Goal: Task Accomplishment & Management: Manage account settings

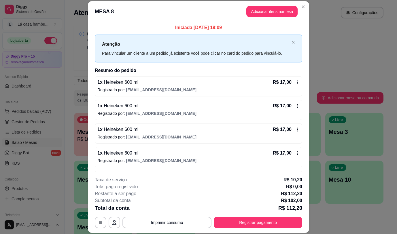
scroll to position [29, 0]
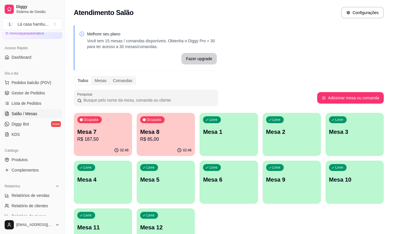
click at [133, 125] on div "Ocupada Mesa 7 R$ 187,50 02:46 Ocupada Mesa 8 R$ 85,00 02:46 Livre Mesa 1 Livre…" at bounding box center [229, 182] width 310 height 139
click at [126, 128] on div "Ocupada Mesa 7 R$ 187,50" at bounding box center [103, 128] width 56 height 31
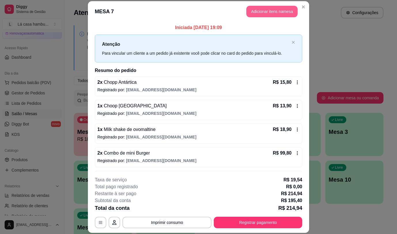
click at [264, 11] on button "Adicionar itens na mesa" at bounding box center [271, 12] width 51 height 12
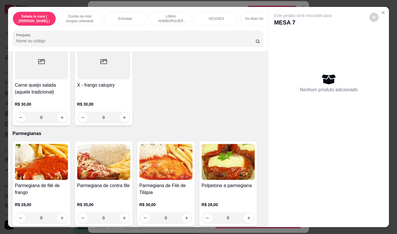
scroll to position [3013, 0]
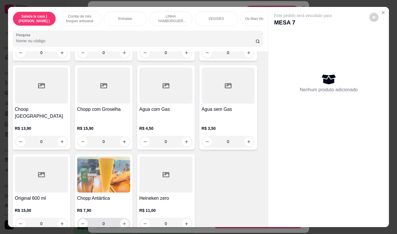
click at [123, 222] on icon "increase-product-quantity" at bounding box center [124, 224] width 4 height 4
type input "1"
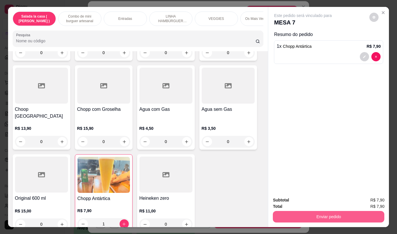
click at [298, 215] on button "Enviar pedido" at bounding box center [328, 217] width 111 height 12
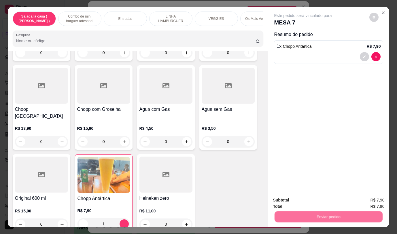
click at [294, 201] on button "Não registrar e enviar pedido" at bounding box center [310, 200] width 60 height 11
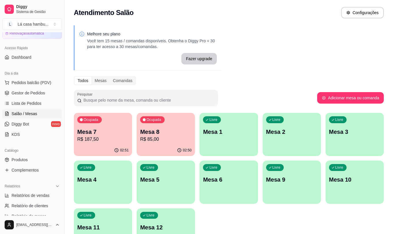
click at [185, 125] on div "Ocupada Mesa 8 R$ 85,00" at bounding box center [166, 129] width 58 height 32
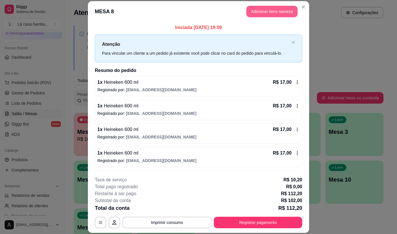
click at [283, 11] on button "Adicionar itens na mesa" at bounding box center [271, 12] width 51 height 12
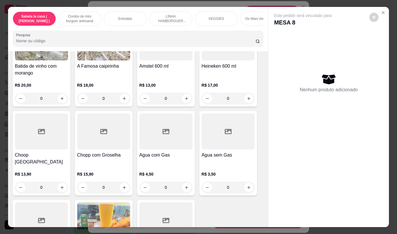
scroll to position [2956, 0]
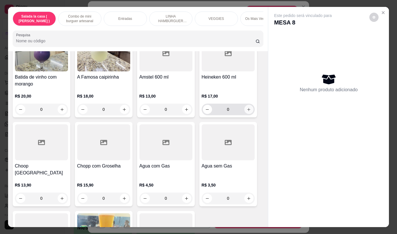
click at [247, 107] on icon "increase-product-quantity" at bounding box center [249, 109] width 4 height 4
type input "1"
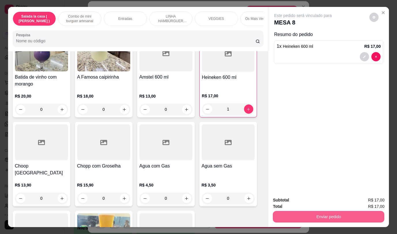
click at [305, 211] on button "Enviar pedido" at bounding box center [328, 217] width 111 height 12
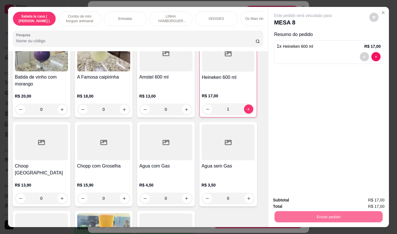
click at [304, 202] on button "Não registrar e enviar pedido" at bounding box center [310, 200] width 58 height 11
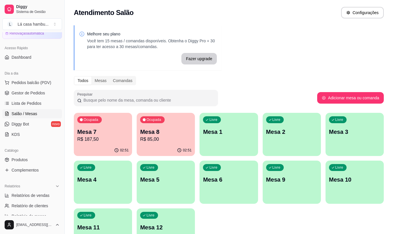
click at [155, 184] on div "Livre Mesa 5" at bounding box center [166, 179] width 58 height 36
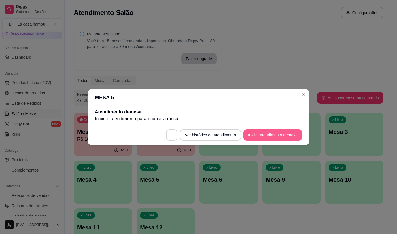
click at [259, 134] on button "Iniciar atendimento de mesa" at bounding box center [272, 135] width 59 height 12
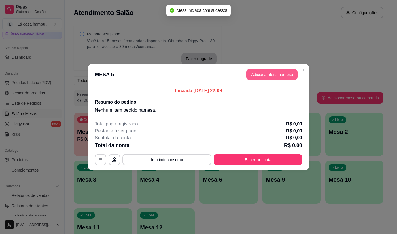
click at [268, 76] on button "Adicionar itens na mesa" at bounding box center [271, 75] width 51 height 12
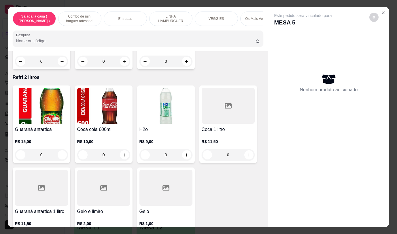
scroll to position [2740, 0]
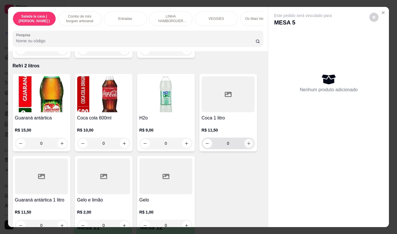
click at [248, 139] on button "increase-product-quantity" at bounding box center [248, 143] width 9 height 9
type input "1"
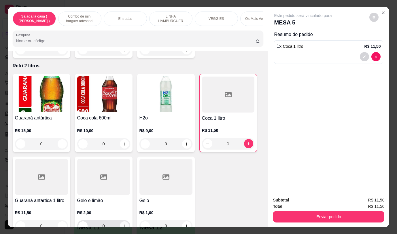
click at [122, 224] on icon "increase-product-quantity" at bounding box center [124, 226] width 4 height 4
click at [122, 225] on icon "increase-product-quantity" at bounding box center [123, 226] width 3 height 3
click at [123, 224] on icon "increase-product-quantity" at bounding box center [124, 226] width 4 height 4
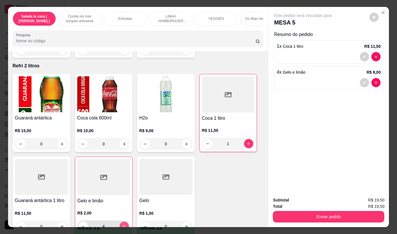
type input "5"
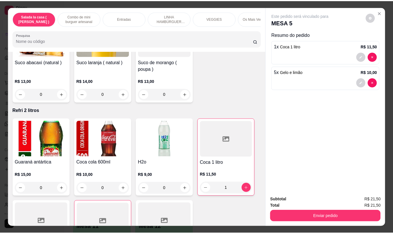
scroll to position [2661, 0]
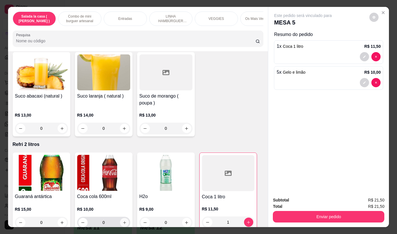
click at [122, 221] on icon "increase-product-quantity" at bounding box center [124, 223] width 4 height 4
type input "1"
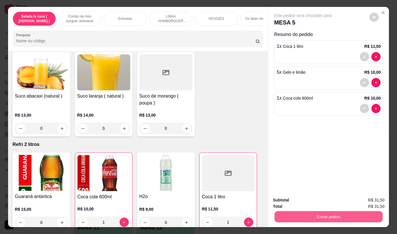
click at [331, 212] on button "Enviar pedido" at bounding box center [328, 216] width 108 height 11
click at [310, 202] on button "Não registrar e enviar pedido" at bounding box center [310, 200] width 60 height 11
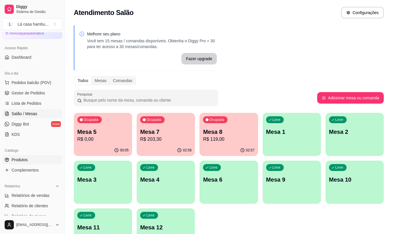
click at [16, 161] on span "Produtos" at bounding box center [20, 160] width 16 height 6
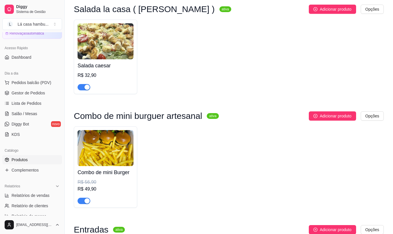
scroll to position [86, 0]
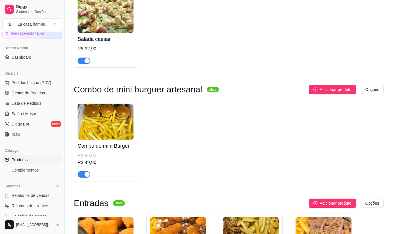
click at [86, 175] on div "button" at bounding box center [86, 174] width 5 height 5
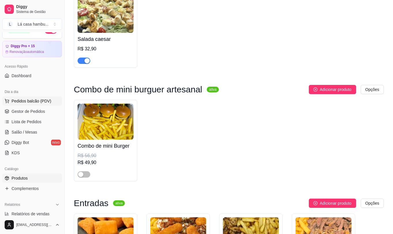
scroll to position [0, 0]
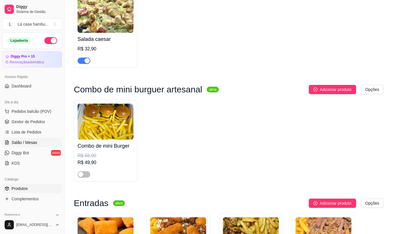
click at [28, 141] on span "Salão / Mesas" at bounding box center [25, 143] width 26 height 6
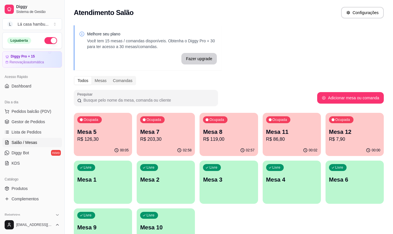
click at [353, 124] on div "Ocupada Mesa 12 R$ 7,90" at bounding box center [354, 129] width 58 height 32
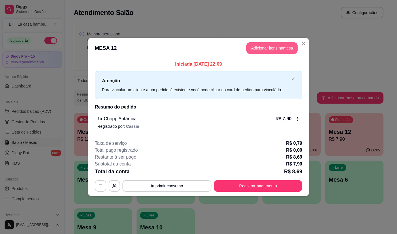
click at [271, 51] on button "Adicionar itens na mesa" at bounding box center [271, 48] width 51 height 12
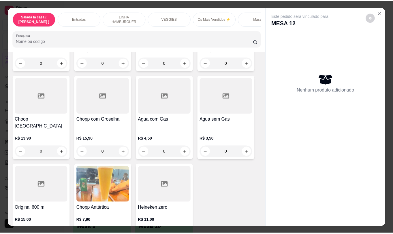
scroll to position [2915, 0]
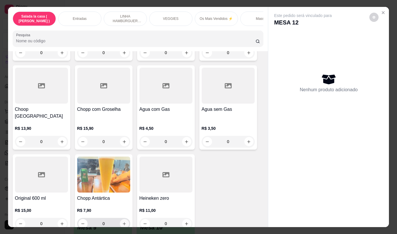
click at [124, 219] on button "increase-product-quantity" at bounding box center [124, 223] width 9 height 9
type input "1"
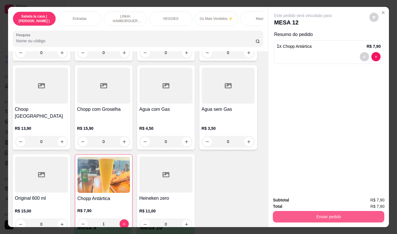
click at [333, 213] on button "Enviar pedido" at bounding box center [328, 217] width 111 height 12
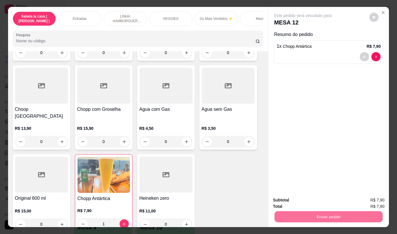
click at [314, 195] on button "Não registrar e enviar pedido" at bounding box center [310, 200] width 58 height 11
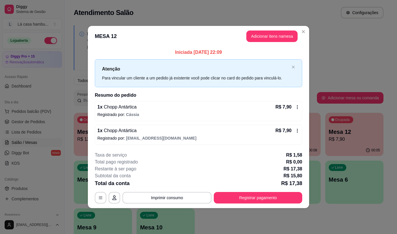
click at [301, 27] on header "MESA 12 Adicionar itens na mesa" at bounding box center [198, 36] width 221 height 21
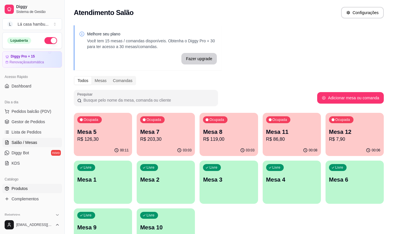
click at [22, 190] on span "Produtos" at bounding box center [20, 189] width 16 height 6
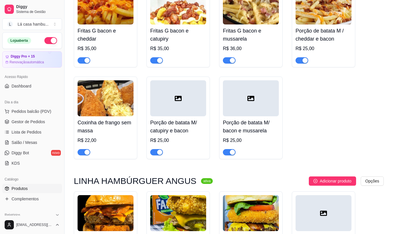
scroll to position [691, 0]
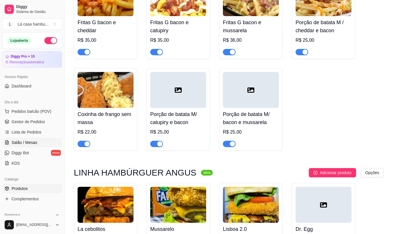
click at [36, 142] on span "Salão / Mesas" at bounding box center [25, 143] width 26 height 6
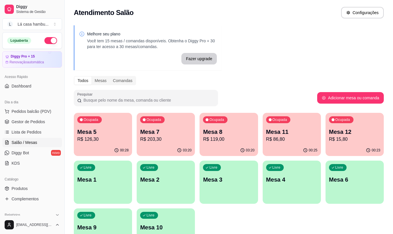
click at [170, 142] on p "R$ 203,30" at bounding box center [165, 139] width 51 height 7
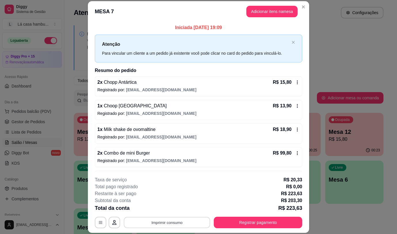
click at [189, 223] on button "Imprimir consumo" at bounding box center [167, 222] width 86 height 11
click at [175, 210] on button "IMPRESSORA" at bounding box center [167, 209] width 42 height 9
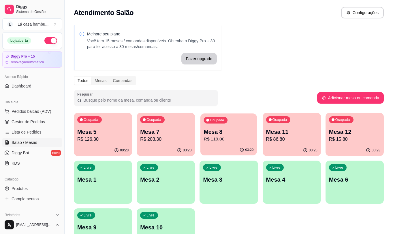
click at [237, 134] on p "Mesa 8" at bounding box center [229, 132] width 50 height 8
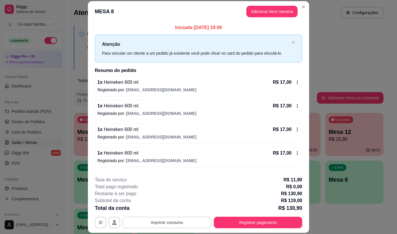
click at [190, 223] on button "Imprimir consumo" at bounding box center [166, 223] width 89 height 12
click at [167, 211] on button "IMPRESSORA" at bounding box center [167, 209] width 42 height 9
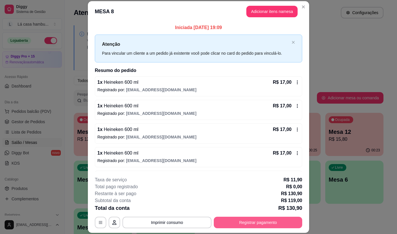
click at [246, 225] on button "Registrar pagamento" at bounding box center [258, 223] width 88 height 12
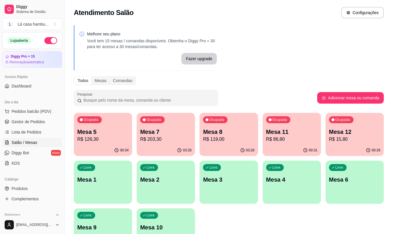
click at [290, 135] on p "Mesa 11" at bounding box center [291, 132] width 51 height 8
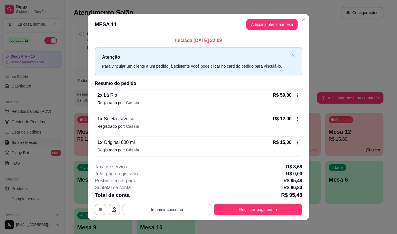
click at [191, 207] on button "Imprimir consumo" at bounding box center [166, 210] width 89 height 12
click at [177, 196] on button "IMPRESSORA" at bounding box center [166, 196] width 40 height 9
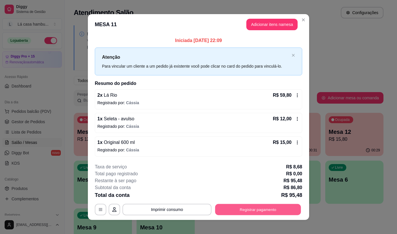
click at [233, 214] on button "Registrar pagamento" at bounding box center [258, 209] width 86 height 11
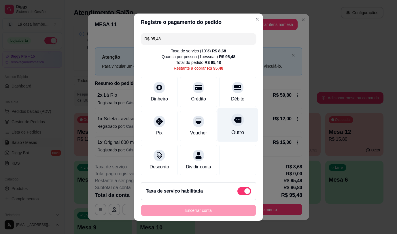
click at [234, 121] on icon at bounding box center [237, 119] width 7 height 7
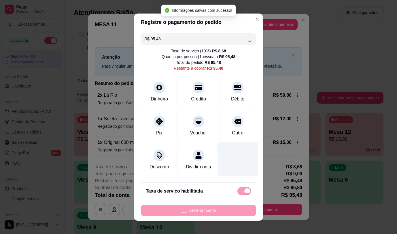
type input "R$ 0,00"
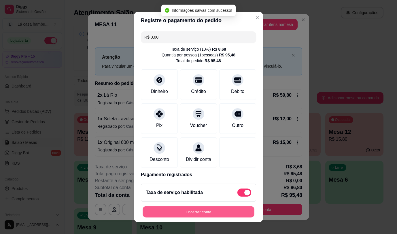
click at [214, 211] on button "Encerrar conta" at bounding box center [199, 212] width 112 height 11
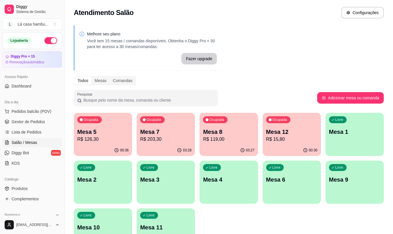
click at [221, 141] on p "R$ 119,00" at bounding box center [228, 139] width 51 height 7
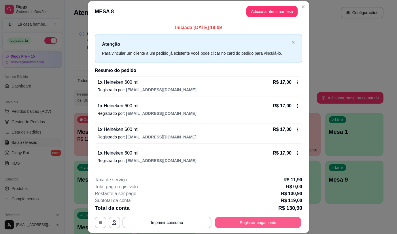
click at [251, 224] on button "Registrar pagamento" at bounding box center [258, 222] width 86 height 11
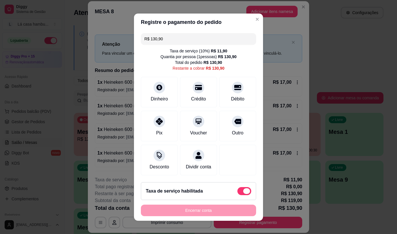
click at [237, 193] on span at bounding box center [244, 191] width 14 height 8
click at [237, 193] on input "checkbox" at bounding box center [239, 194] width 4 height 4
checkbox input "true"
type input "R$ 119,00"
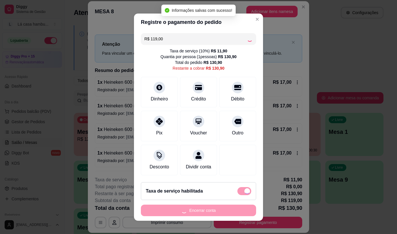
checkbox input "false"
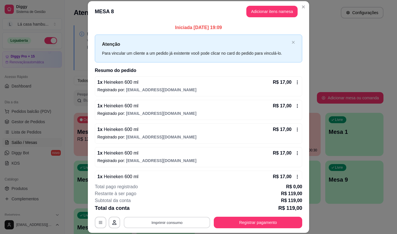
click at [172, 222] on button "Imprimir consumo" at bounding box center [167, 222] width 86 height 11
click at [174, 210] on button "IMPRESSORA" at bounding box center [166, 209] width 40 height 9
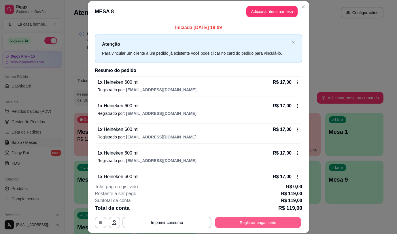
click at [253, 221] on button "Registrar pagamento" at bounding box center [258, 222] width 86 height 11
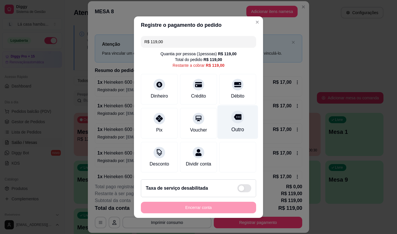
click at [235, 115] on icon at bounding box center [237, 117] width 7 height 6
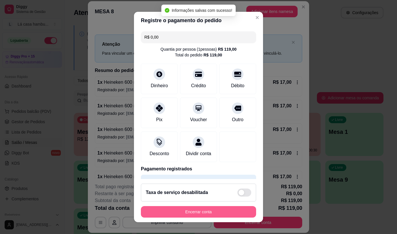
type input "R$ 0,00"
click at [214, 212] on button "Encerrar conta" at bounding box center [198, 212] width 115 height 12
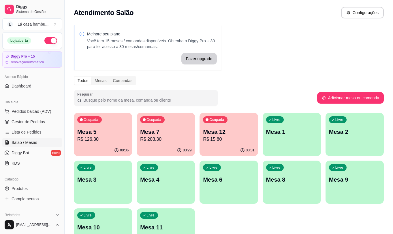
click at [182, 136] on div "Mesa 7 R$ 203,30" at bounding box center [165, 135] width 51 height 15
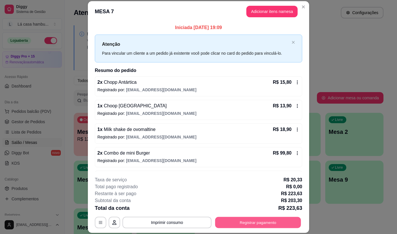
click at [260, 223] on button "Registrar pagamento" at bounding box center [258, 222] width 86 height 11
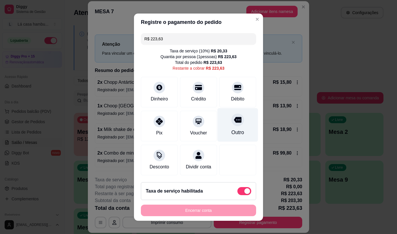
click at [234, 118] on icon at bounding box center [237, 120] width 7 height 6
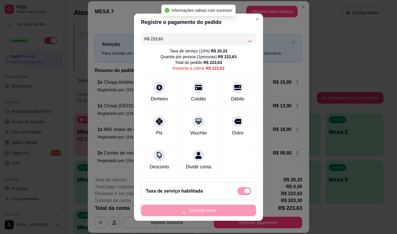
type input "R$ 0,00"
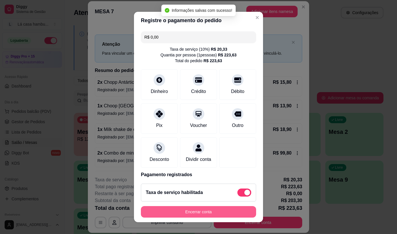
click at [215, 213] on button "Encerrar conta" at bounding box center [198, 212] width 115 height 12
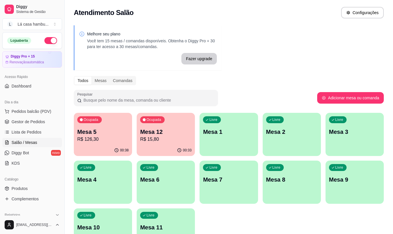
click at [181, 145] on div "00:33" at bounding box center [166, 150] width 58 height 11
click at [100, 141] on p "R$ 126,30" at bounding box center [102, 139] width 51 height 7
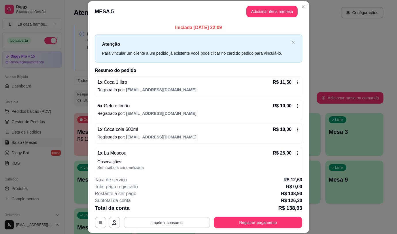
click at [185, 222] on button "Imprimir consumo" at bounding box center [167, 222] width 86 height 11
click at [171, 210] on button "IMPRESSORA" at bounding box center [167, 209] width 42 height 9
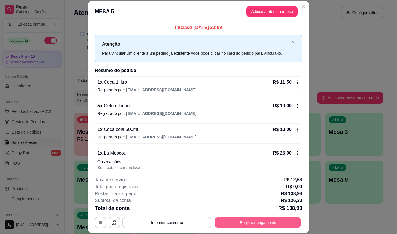
click at [241, 223] on button "Registrar pagamento" at bounding box center [258, 222] width 86 height 11
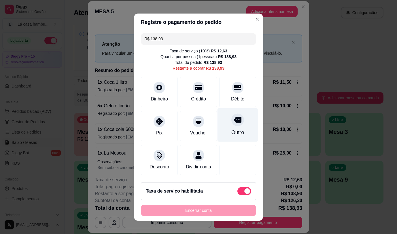
drag, startPoint x: 229, startPoint y: 121, endPoint x: 237, endPoint y: 211, distance: 90.5
click at [231, 123] on div at bounding box center [237, 119] width 13 height 13
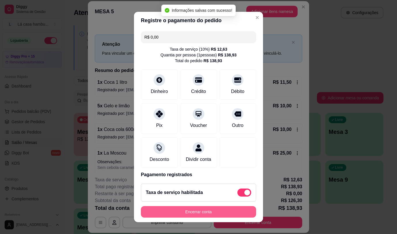
type input "R$ 0,00"
click at [203, 215] on button "Encerrar conta" at bounding box center [199, 212] width 112 height 11
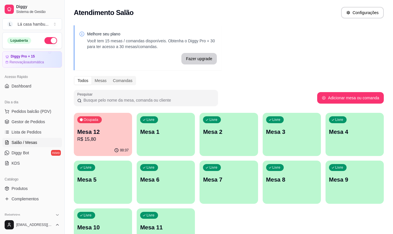
click at [117, 128] on p "Mesa 12" at bounding box center [102, 132] width 51 height 8
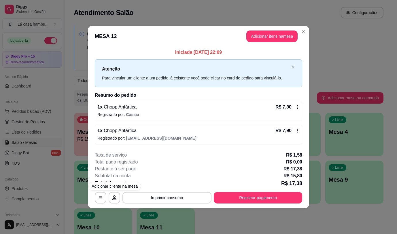
click at [115, 103] on div "1 x Chopp Antártica R$ 7,90 Registrado por: [PERSON_NAME]" at bounding box center [198, 111] width 207 height 20
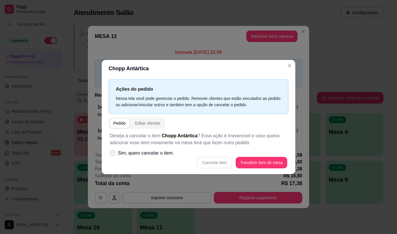
click at [110, 152] on span at bounding box center [112, 152] width 5 height 5
click at [114, 152] on icon at bounding box center [112, 152] width 4 height 3
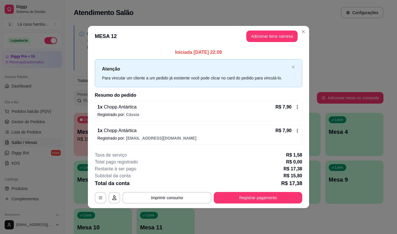
click at [131, 108] on span "Chopp Antártica" at bounding box center [120, 107] width 34 height 5
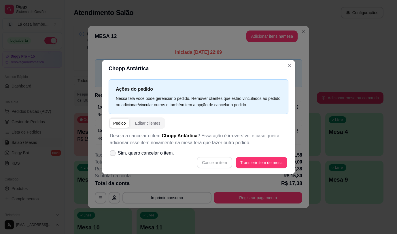
click at [114, 153] on icon at bounding box center [112, 152] width 5 height 3
click at [113, 154] on input "Sim, quero cancelar o item." at bounding box center [111, 156] width 4 height 4
checkbox input "true"
click at [216, 165] on button "Cancelar item" at bounding box center [214, 162] width 34 height 11
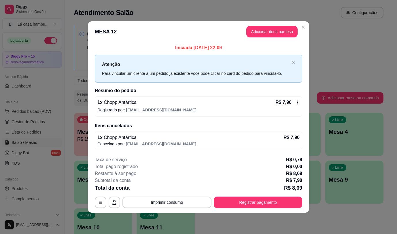
drag, startPoint x: 102, startPoint y: 142, endPoint x: 107, endPoint y: 145, distance: 6.0
click at [102, 142] on p "Cancelado por: [EMAIL_ADDRESS][DOMAIN_NAME]" at bounding box center [198, 144] width 202 height 6
click at [118, 142] on p "Cancelado por: [EMAIL_ADDRESS][DOMAIN_NAME]" at bounding box center [198, 144] width 202 height 6
click at [118, 141] on p "Cancelado por: [EMAIL_ADDRESS][DOMAIN_NAME]" at bounding box center [198, 144] width 202 height 6
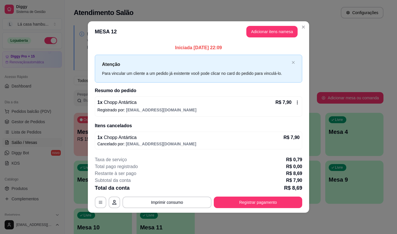
click at [127, 100] on span "Chopp Antártica" at bounding box center [120, 102] width 34 height 5
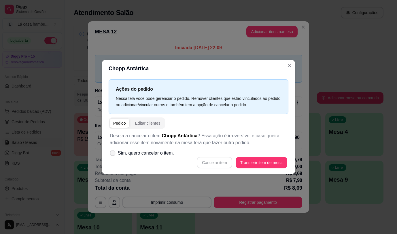
click at [114, 152] on icon at bounding box center [112, 152] width 4 height 3
click at [113, 154] on input "Sim, quero cancelar o item." at bounding box center [111, 156] width 4 height 4
checkbox input "true"
click at [211, 165] on button "Cancelar item" at bounding box center [214, 163] width 35 height 12
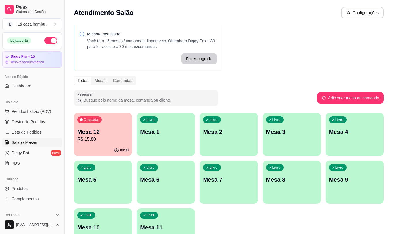
click at [113, 136] on p "R$ 15,80" at bounding box center [102, 139] width 51 height 7
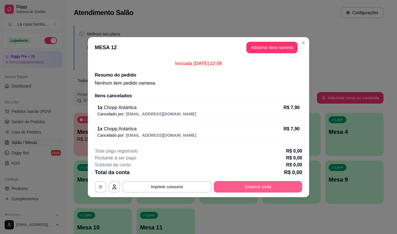
click at [237, 191] on button "Encerrar conta" at bounding box center [258, 187] width 88 height 12
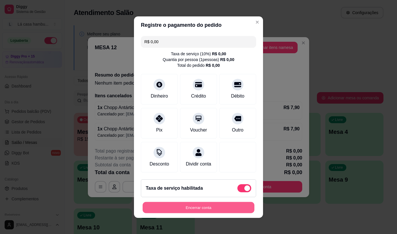
click at [196, 209] on button "Encerrar conta" at bounding box center [199, 207] width 112 height 11
